Goal: Task Accomplishment & Management: Use online tool/utility

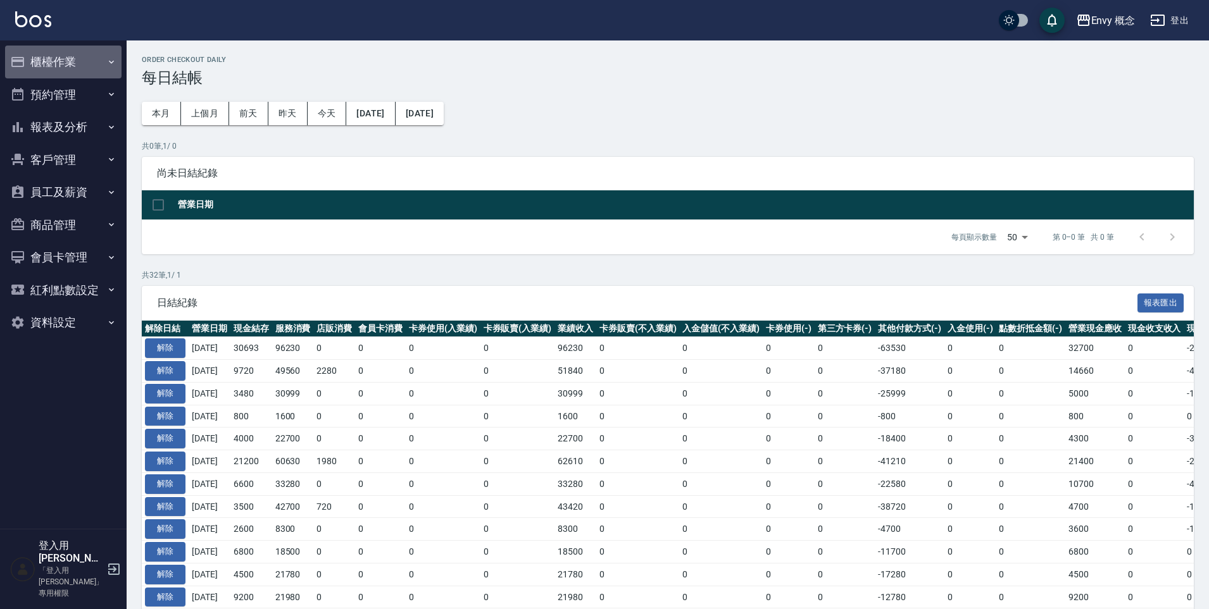
click at [56, 63] on button "櫃檯作業" at bounding box center [63, 62] width 116 height 33
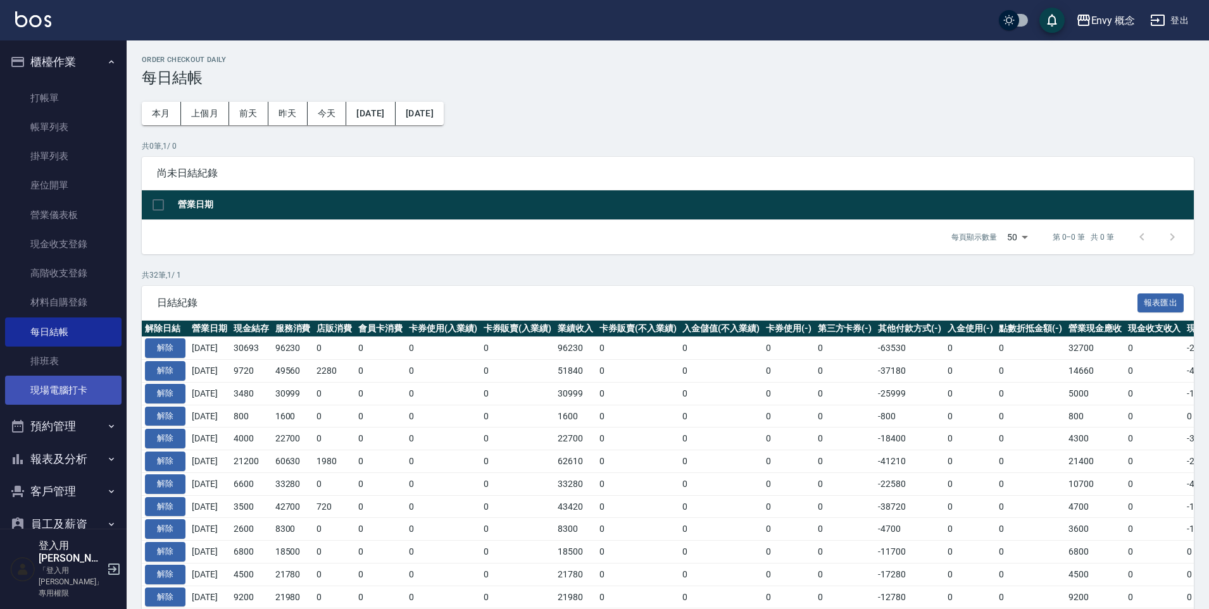
click at [63, 384] on link "現場電腦打卡" at bounding box center [63, 390] width 116 height 29
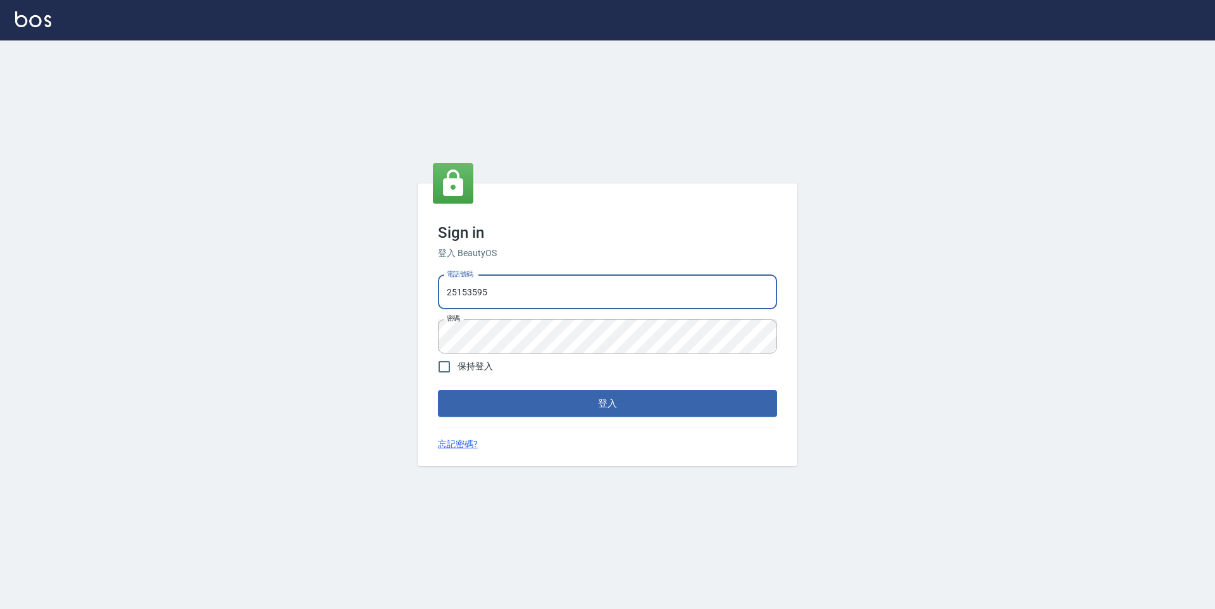
click at [591, 306] on input "25153595" at bounding box center [607, 292] width 339 height 34
type input "2"
type input "0930889212"
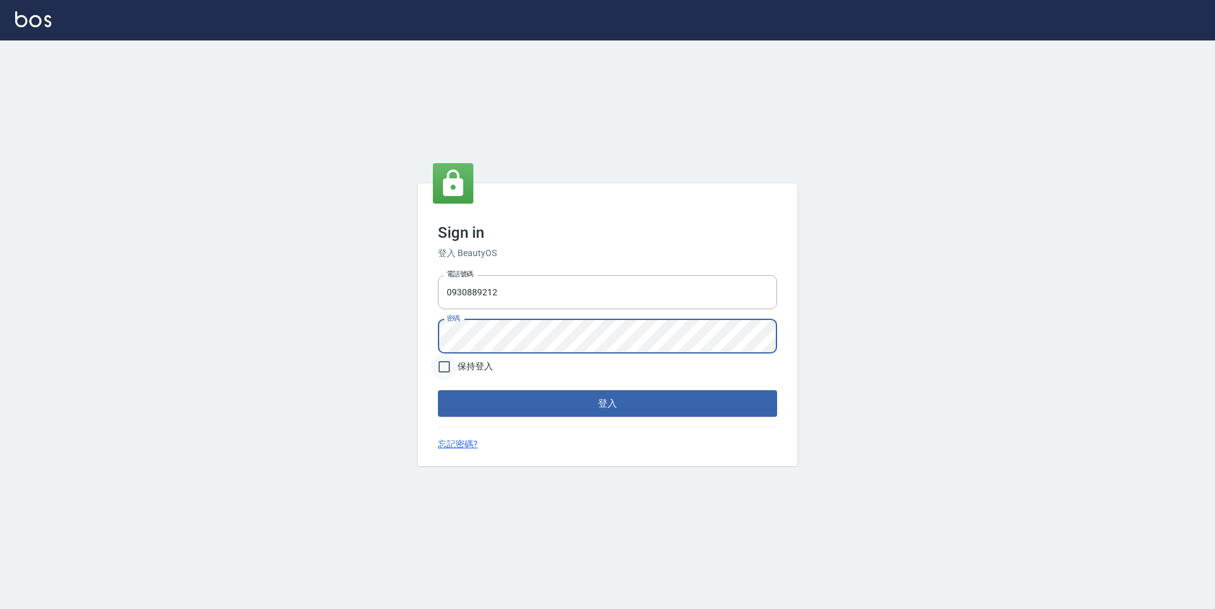
click at [440, 364] on input "保持登入" at bounding box center [444, 367] width 27 height 27
checkbox input "true"
click at [438, 390] on button "登入" at bounding box center [607, 403] width 339 height 27
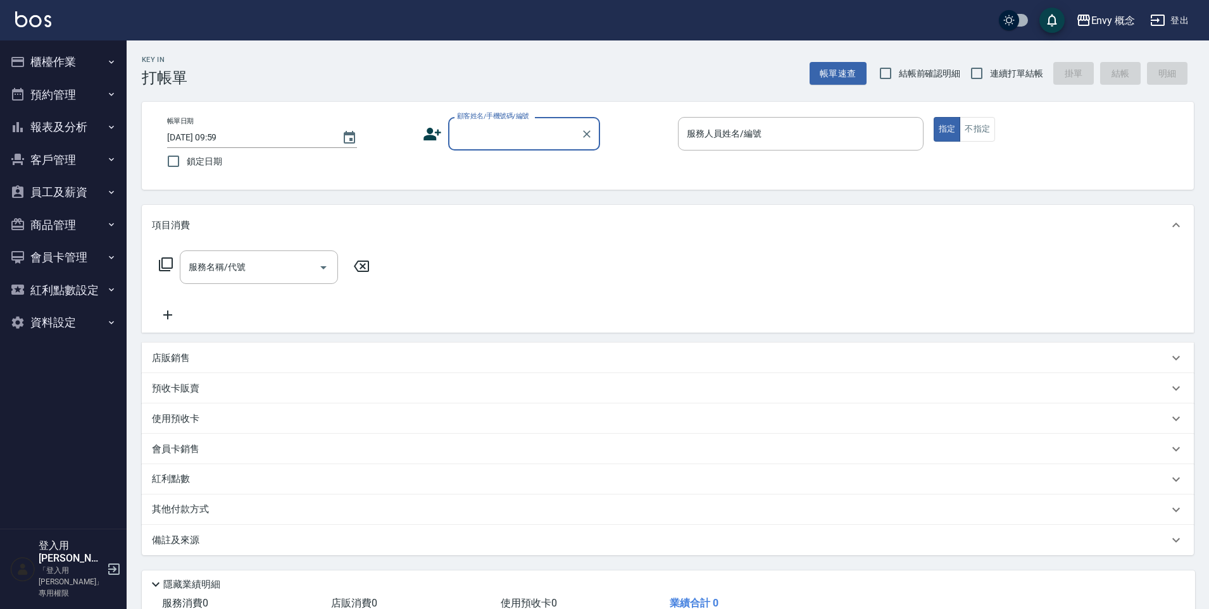
click at [70, 64] on button "櫃檯作業" at bounding box center [63, 62] width 116 height 33
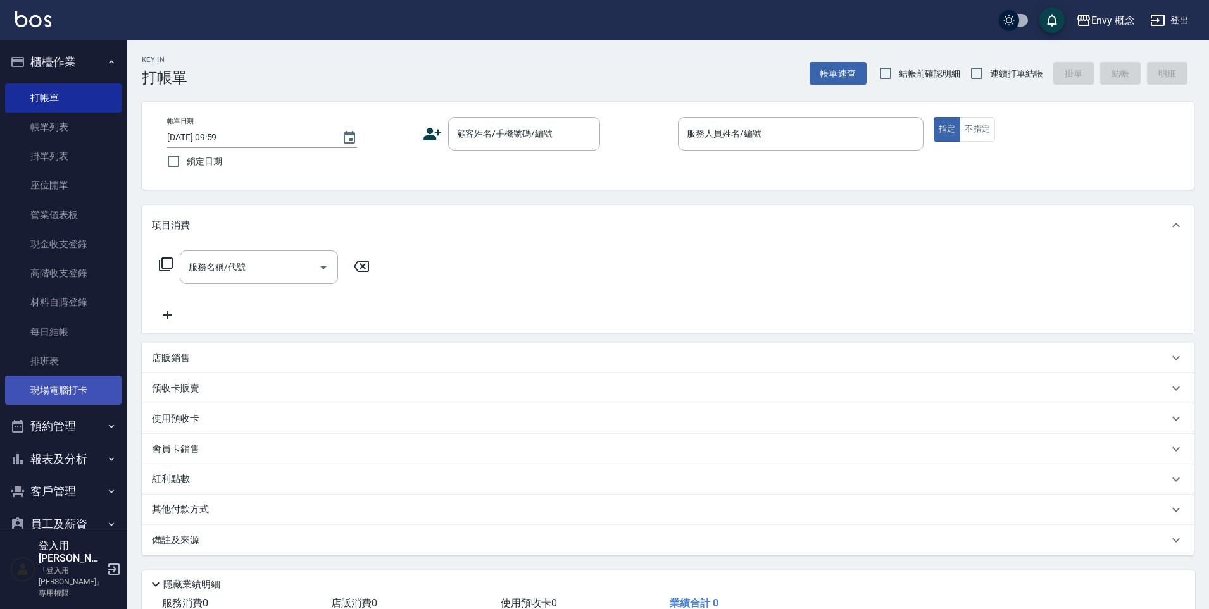
click at [58, 386] on link "現場電腦打卡" at bounding box center [63, 390] width 116 height 29
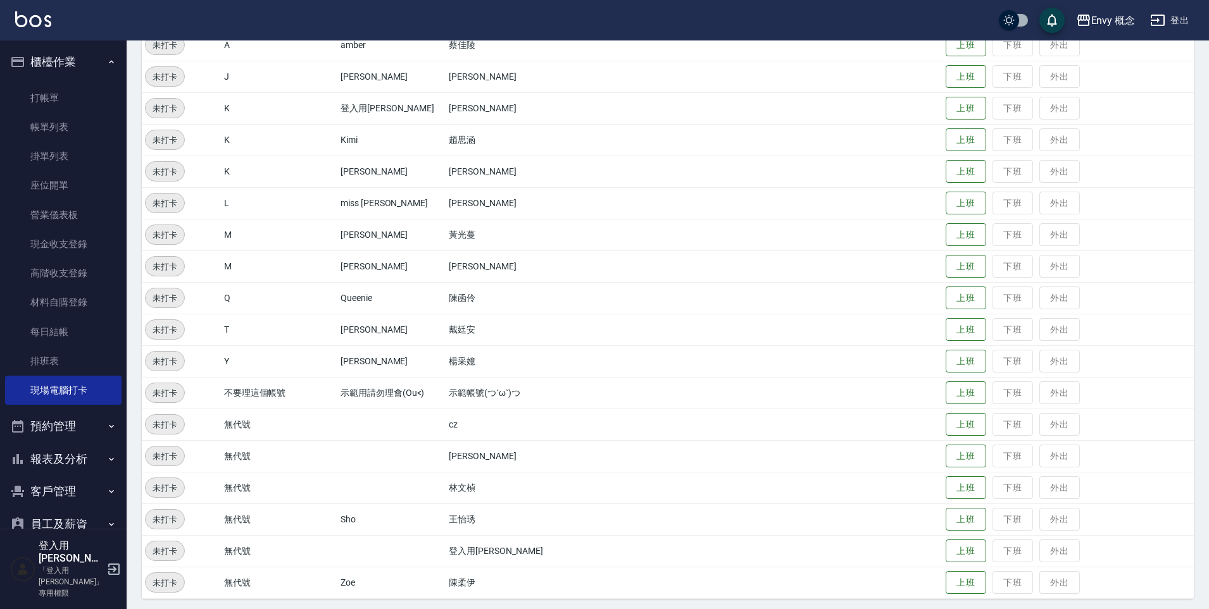
scroll to position [180, 0]
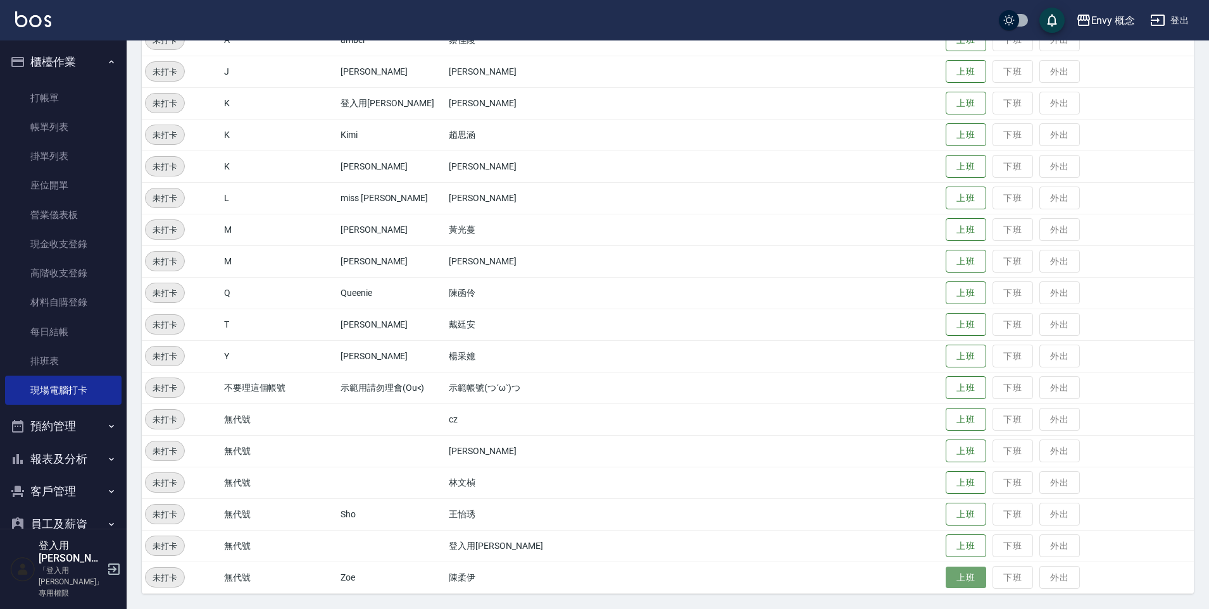
click at [950, 574] on button "上班" at bounding box center [965, 578] width 40 height 22
